Goal: Transaction & Acquisition: Book appointment/travel/reservation

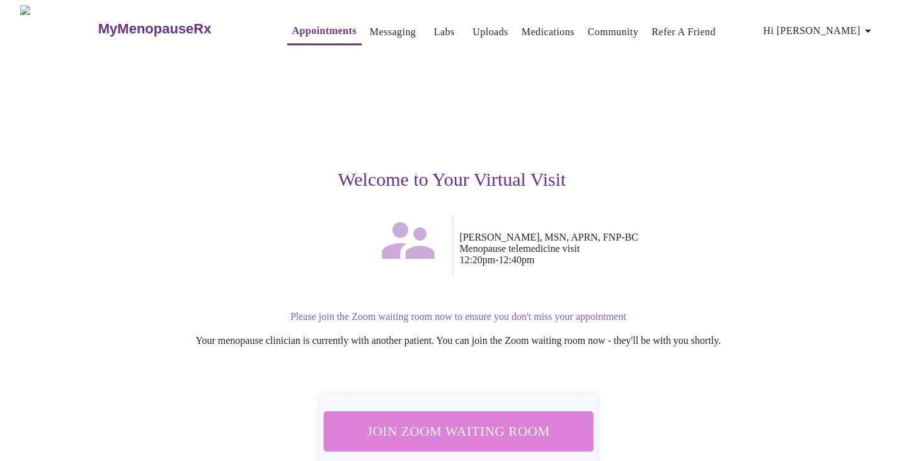
click at [489, 420] on span "Join Zoom Waiting Room" at bounding box center [457, 430] width 237 height 23
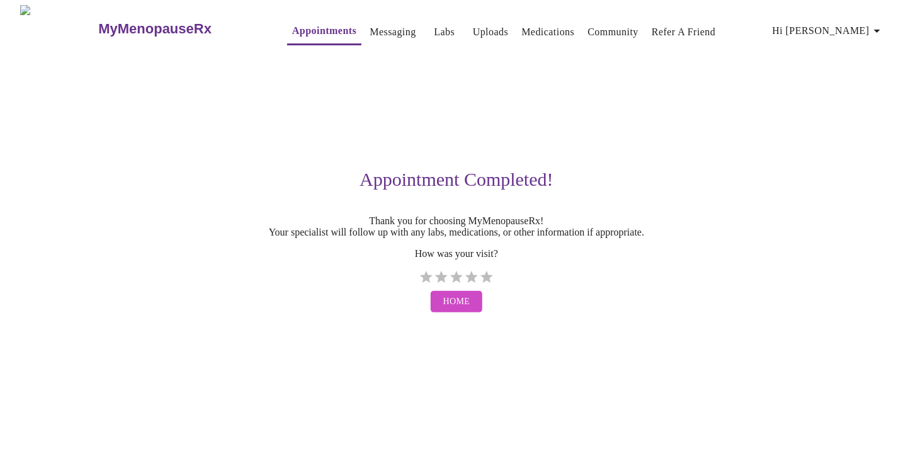
click at [292, 30] on link "Appointments" at bounding box center [324, 31] width 64 height 18
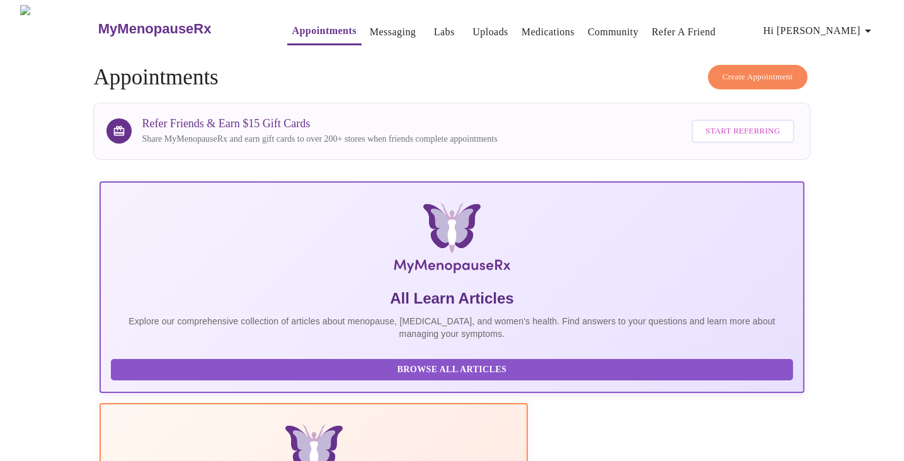
click at [746, 74] on span "Create Appointment" at bounding box center [757, 77] width 71 height 14
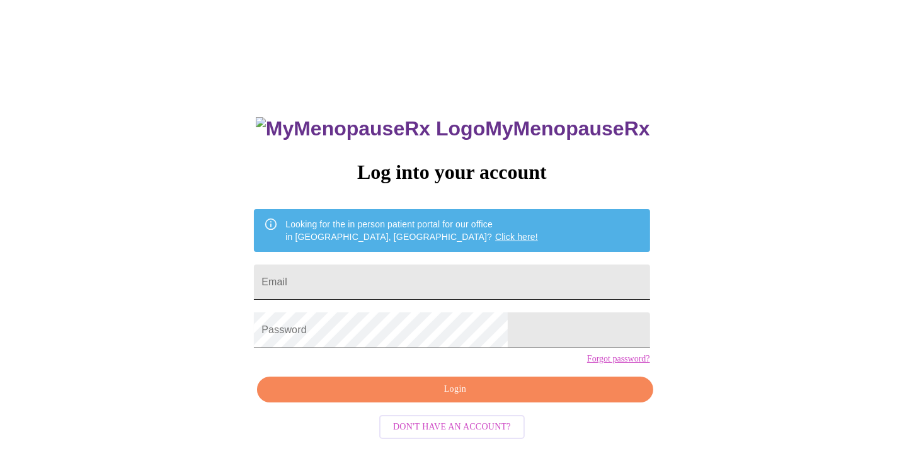
click at [433, 276] on input "Email" at bounding box center [451, 281] width 395 height 35
type input "drea.castle@gmail.com"
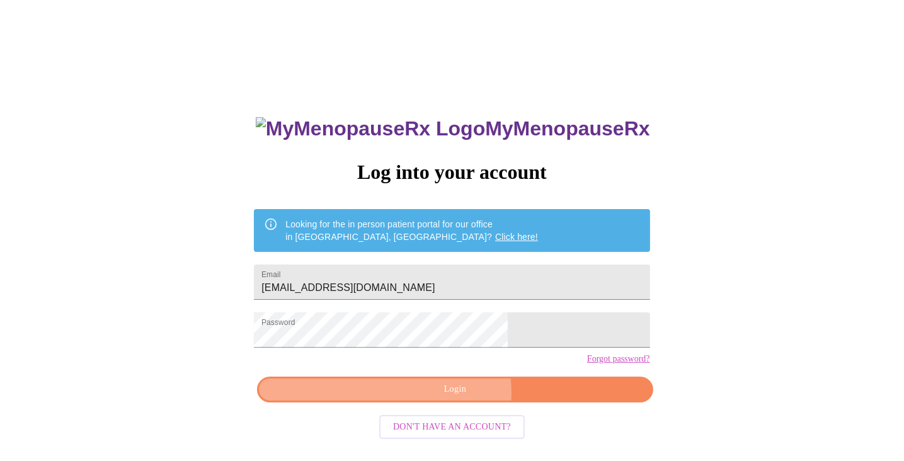
click at [448, 397] on span "Login" at bounding box center [454, 390] width 366 height 16
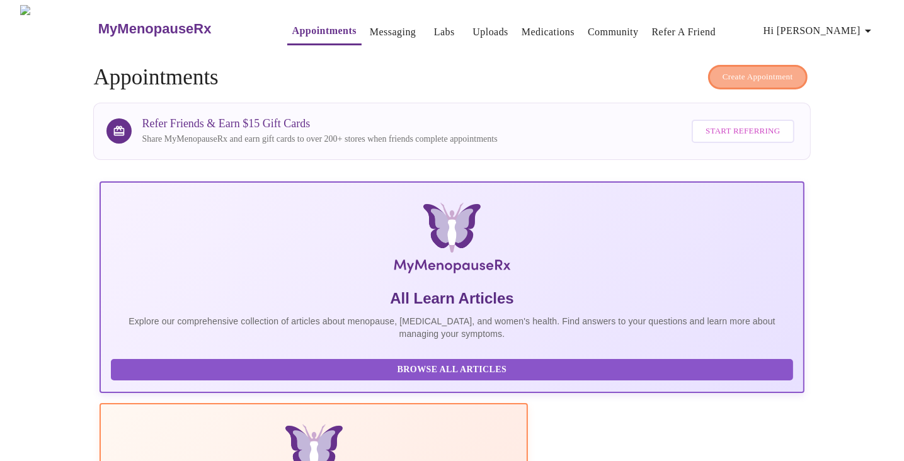
click at [745, 72] on span "Create Appointment" at bounding box center [757, 77] width 71 height 14
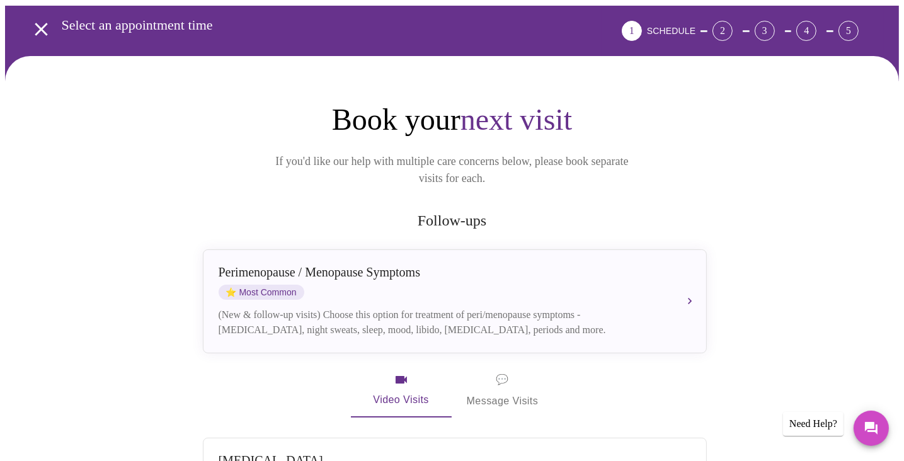
scroll to position [126, 0]
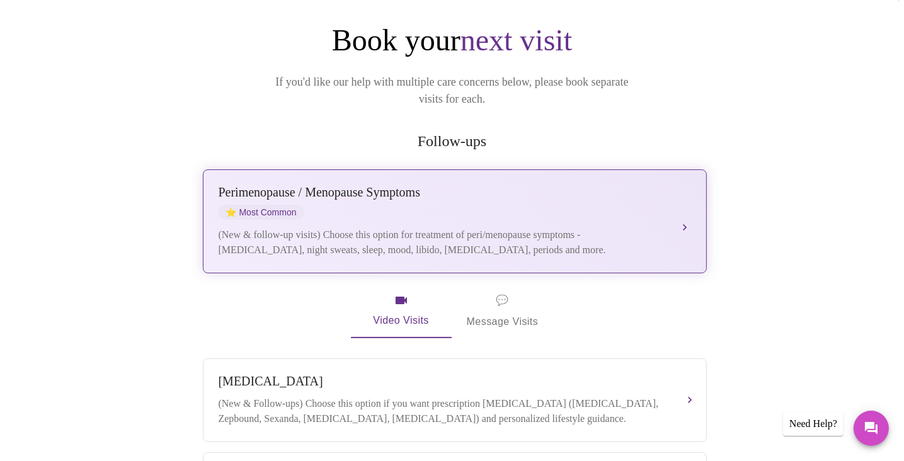
click at [637, 197] on div "Perimenopause / Menopause Symptoms ⭐ Most Common" at bounding box center [441, 202] width 447 height 35
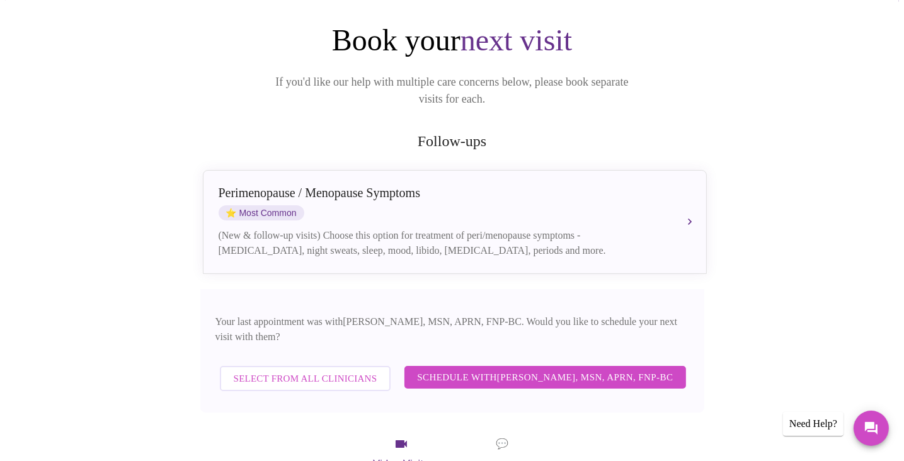
click at [618, 369] on span "Schedule with Larissa Wright, MSN, APRN, FNP-BC" at bounding box center [545, 377] width 256 height 16
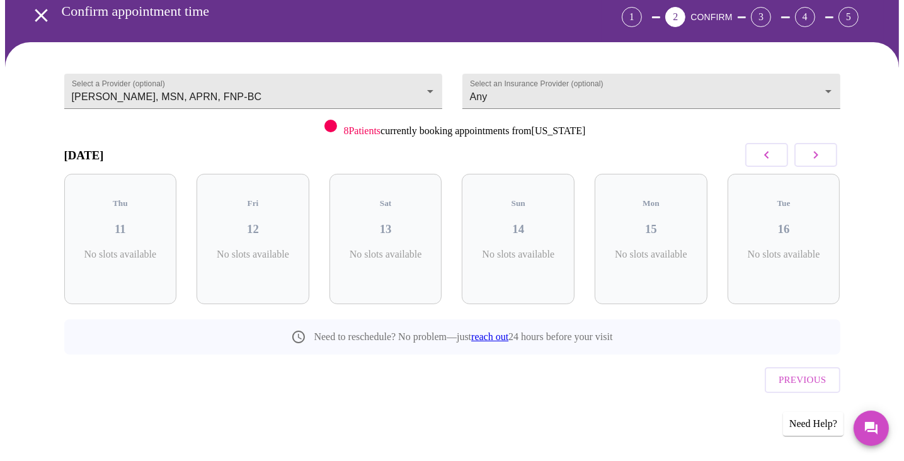
scroll to position [33, 0]
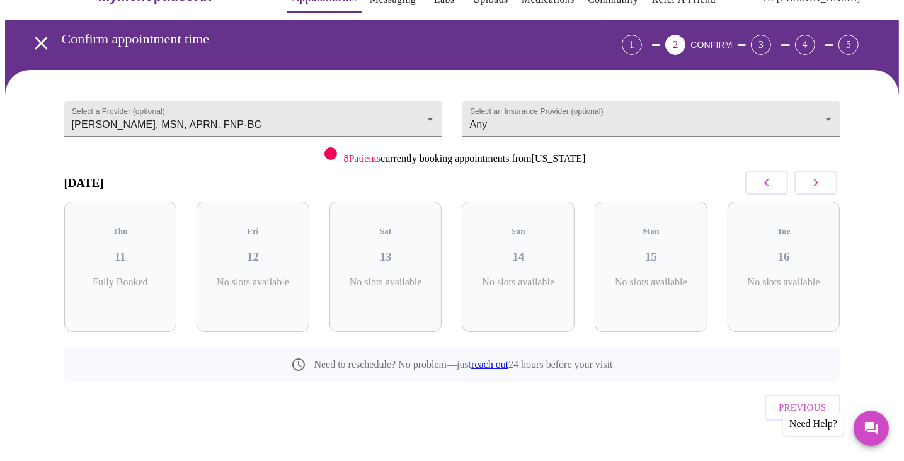
click at [824, 185] on button "button" at bounding box center [815, 183] width 43 height 24
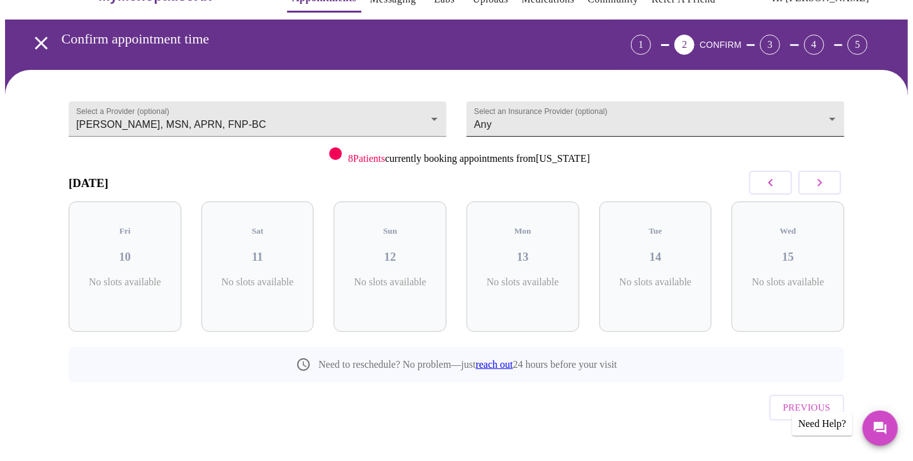
click at [824, 110] on body "MyMenopauseRx Appointments Messaging Labs Uploads Medications Community Refer a…" at bounding box center [456, 227] width 903 height 511
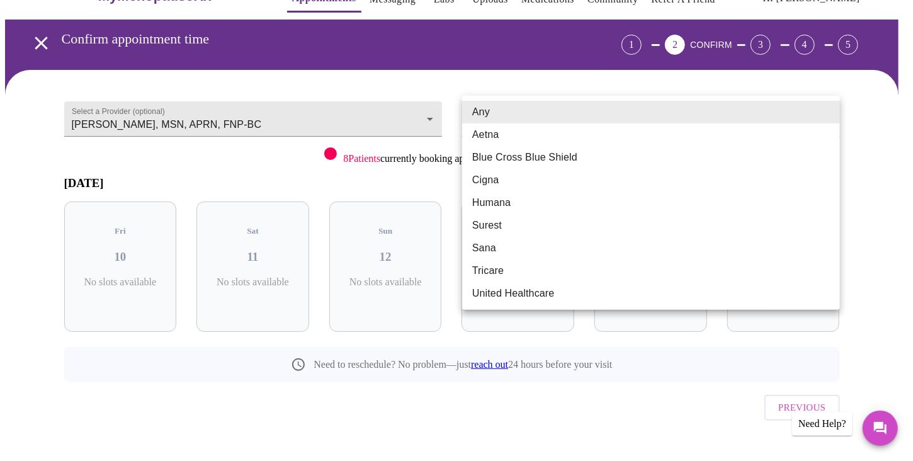
click at [824, 110] on li "Any" at bounding box center [651, 112] width 378 height 23
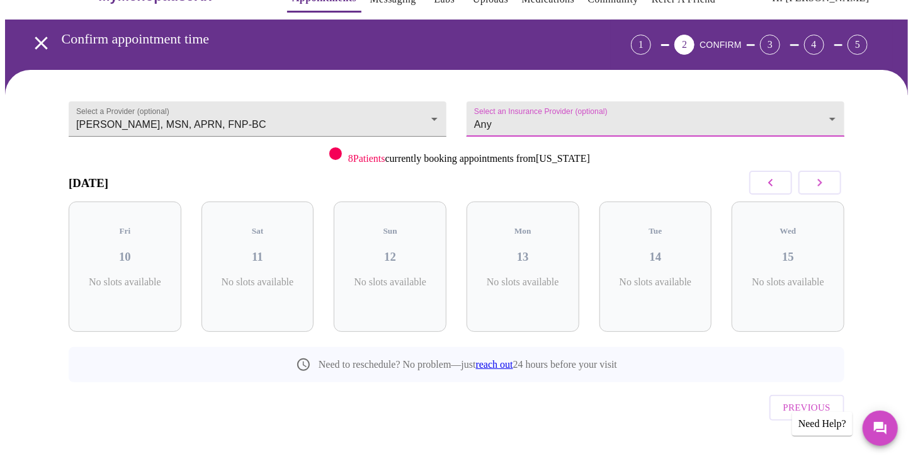
click at [824, 110] on body "MyMenopauseRx Appointments Messaging Labs Uploads Medications Community Refer a…" at bounding box center [456, 227] width 903 height 511
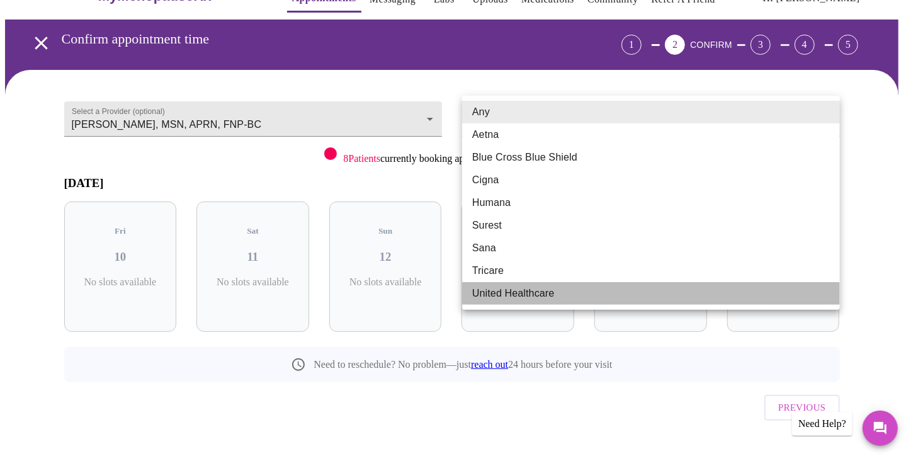
click at [735, 292] on li "United Healthcare" at bounding box center [651, 293] width 378 height 23
type input "United Healthcare"
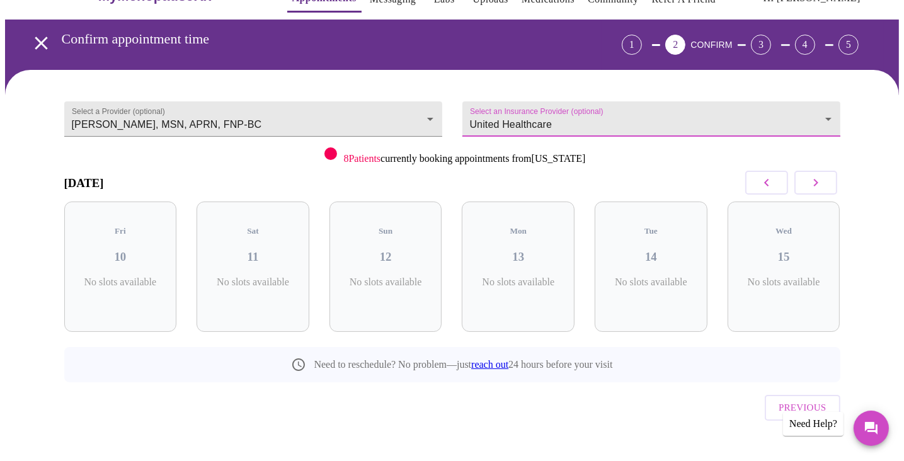
click at [815, 178] on icon "button" at bounding box center [815, 182] width 15 height 15
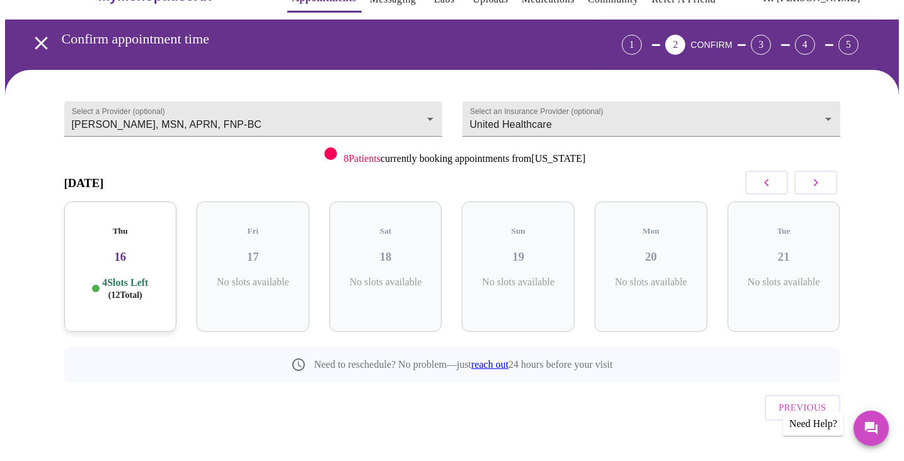
click at [815, 178] on icon "button" at bounding box center [815, 182] width 15 height 15
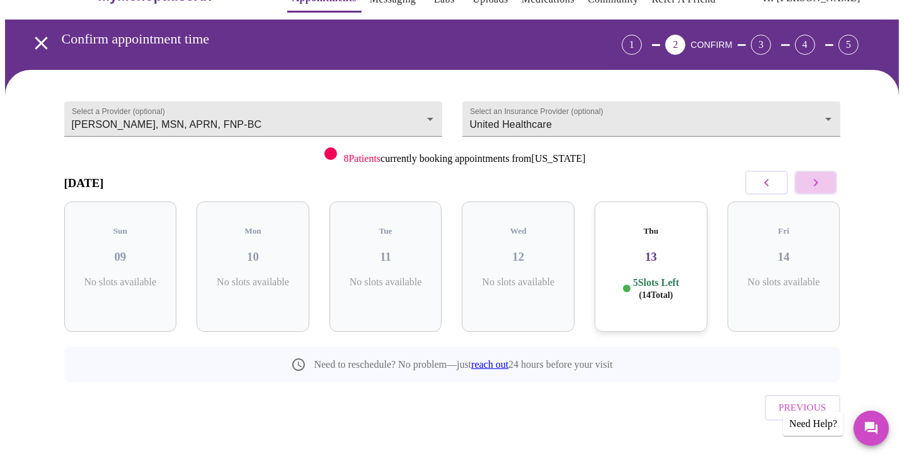
click at [815, 178] on icon "button" at bounding box center [815, 182] width 15 height 15
click at [759, 175] on icon "button" at bounding box center [766, 182] width 15 height 15
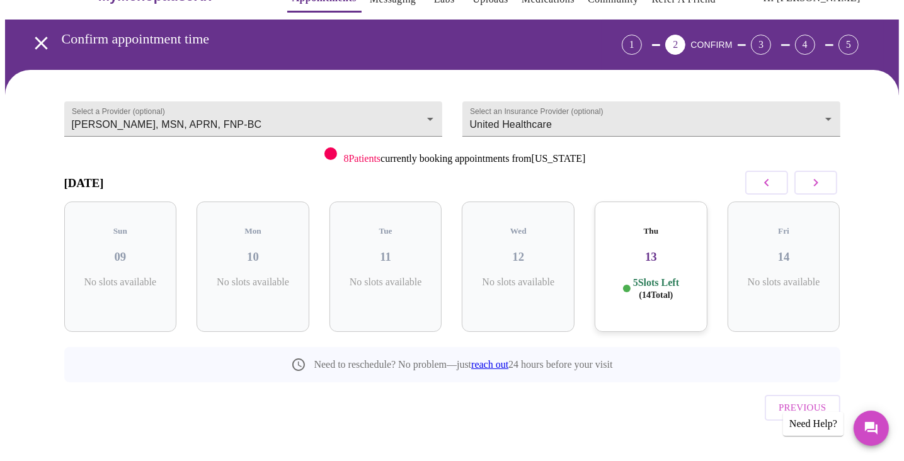
click at [759, 175] on icon "button" at bounding box center [766, 182] width 15 height 15
click at [816, 183] on icon "button" at bounding box center [815, 183] width 4 height 8
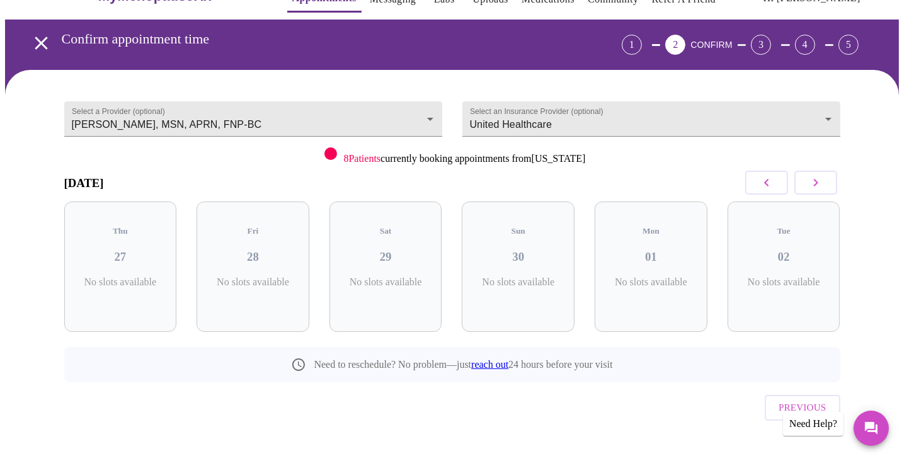
click at [782, 181] on button "button" at bounding box center [766, 183] width 43 height 24
click at [776, 183] on button "button" at bounding box center [766, 183] width 43 height 24
click at [773, 250] on h3 "20" at bounding box center [783, 257] width 93 height 14
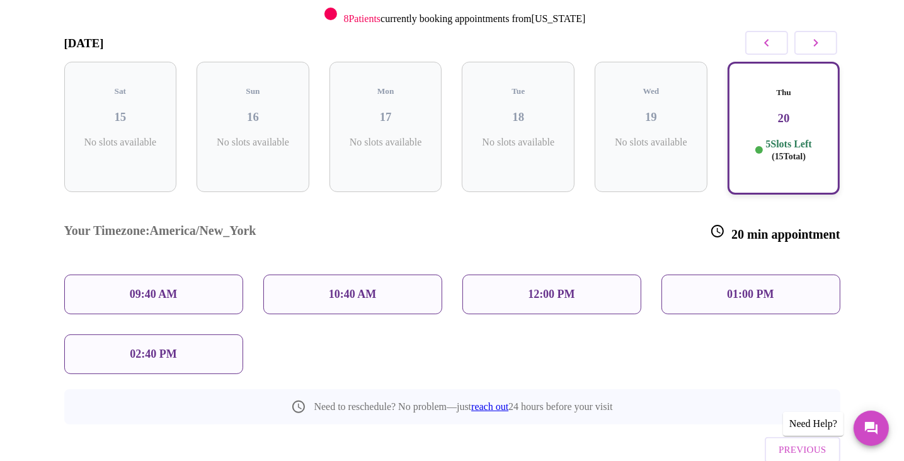
scroll to position [198, 0]
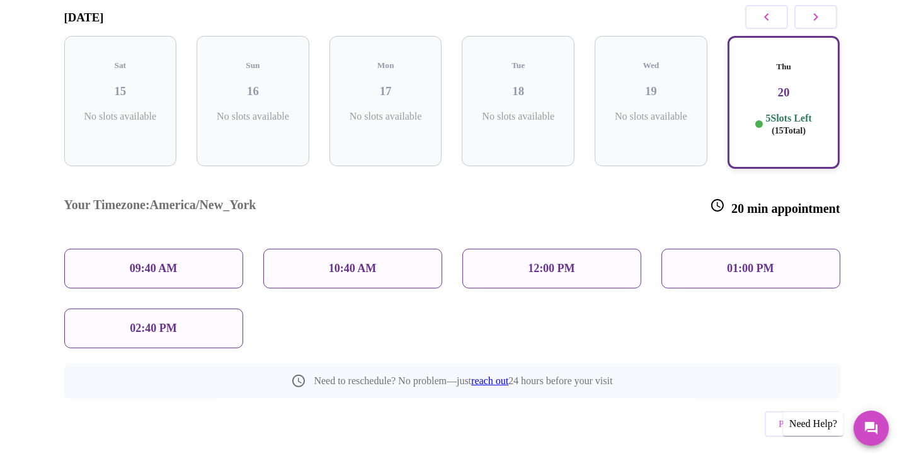
click at [336, 262] on p "10:40 AM" at bounding box center [353, 268] width 48 height 13
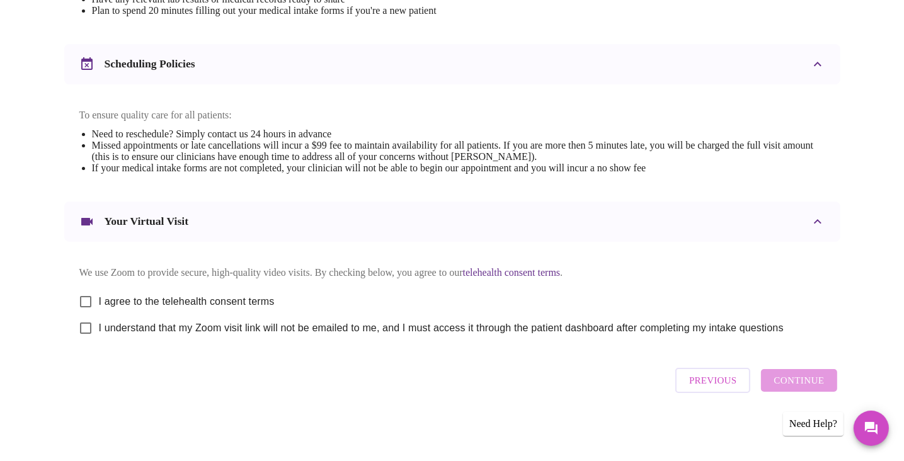
scroll to position [451, 0]
click at [84, 294] on input "I agree to the telehealth consent terms" at bounding box center [85, 301] width 26 height 26
checkbox input "true"
click at [81, 332] on input "I understand that my Zoom visit link will not be emailed to me, and I must acce…" at bounding box center [85, 328] width 26 height 26
checkbox input "true"
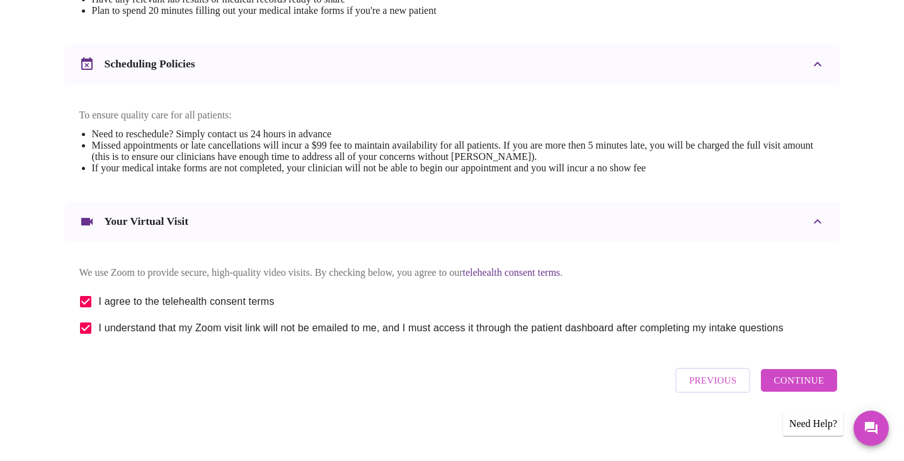
click at [811, 385] on span "Continue" at bounding box center [798, 380] width 50 height 16
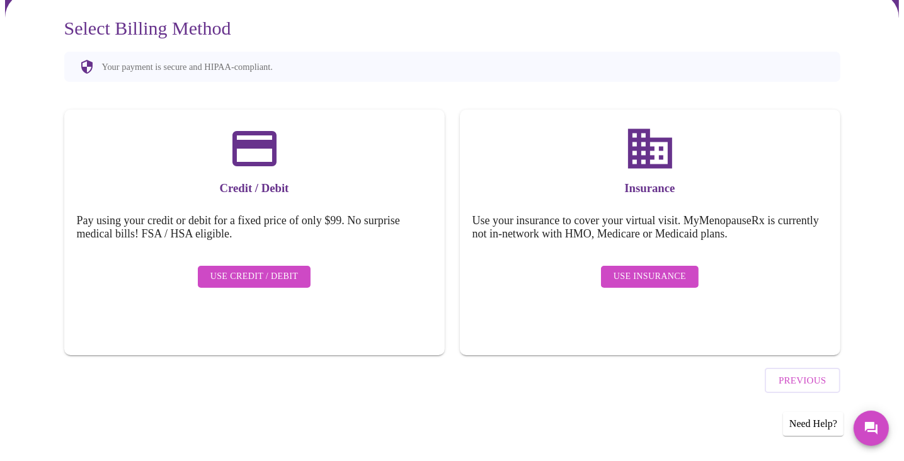
scroll to position [74, 0]
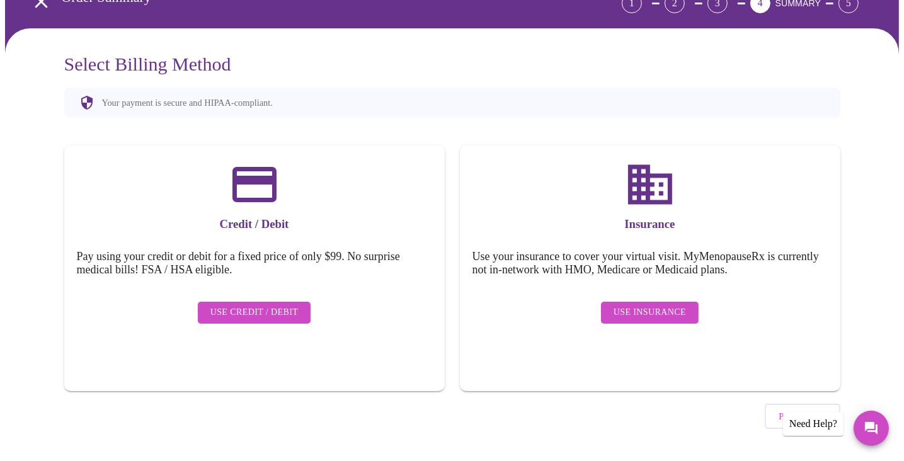
click at [649, 310] on span "Use Insurance" at bounding box center [649, 313] width 72 height 16
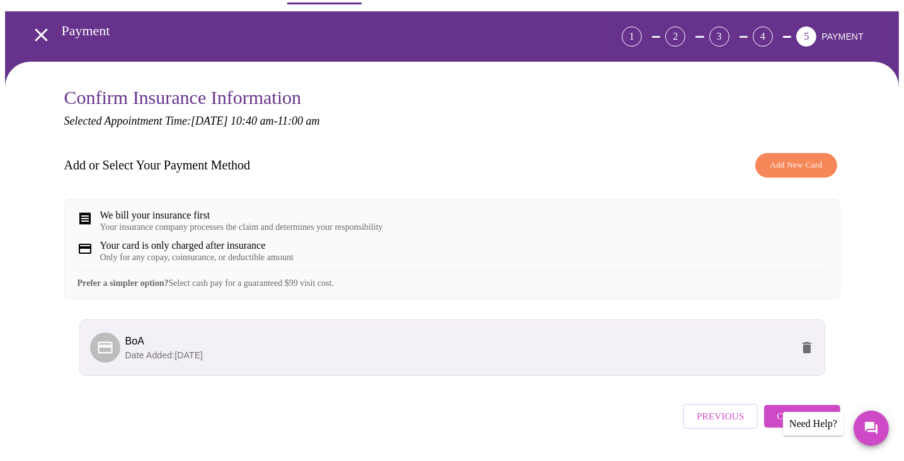
scroll to position [86, 0]
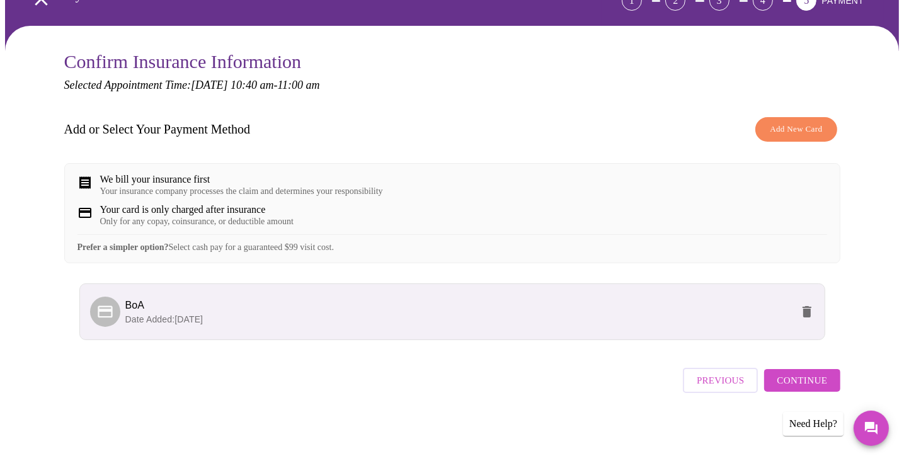
click at [790, 378] on span "Continue" at bounding box center [801, 380] width 50 height 16
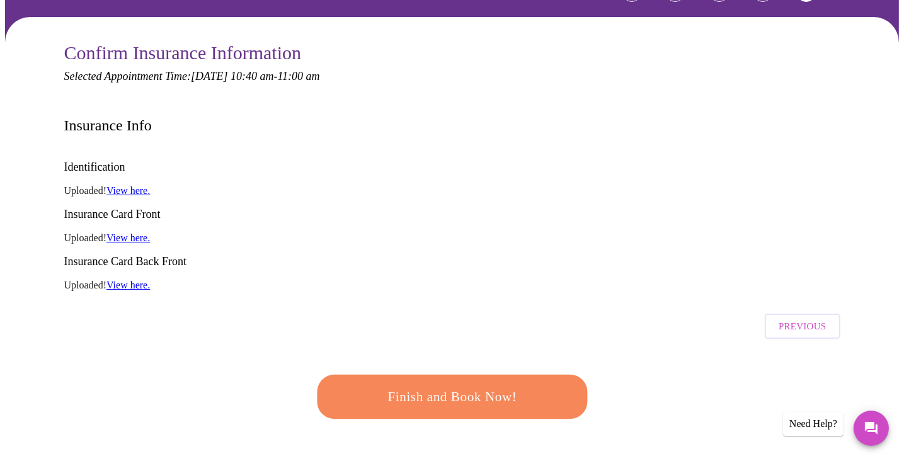
click at [461, 385] on span "Finish and Book Now!" at bounding box center [452, 396] width 233 height 23
